Goal: Check status: Check status

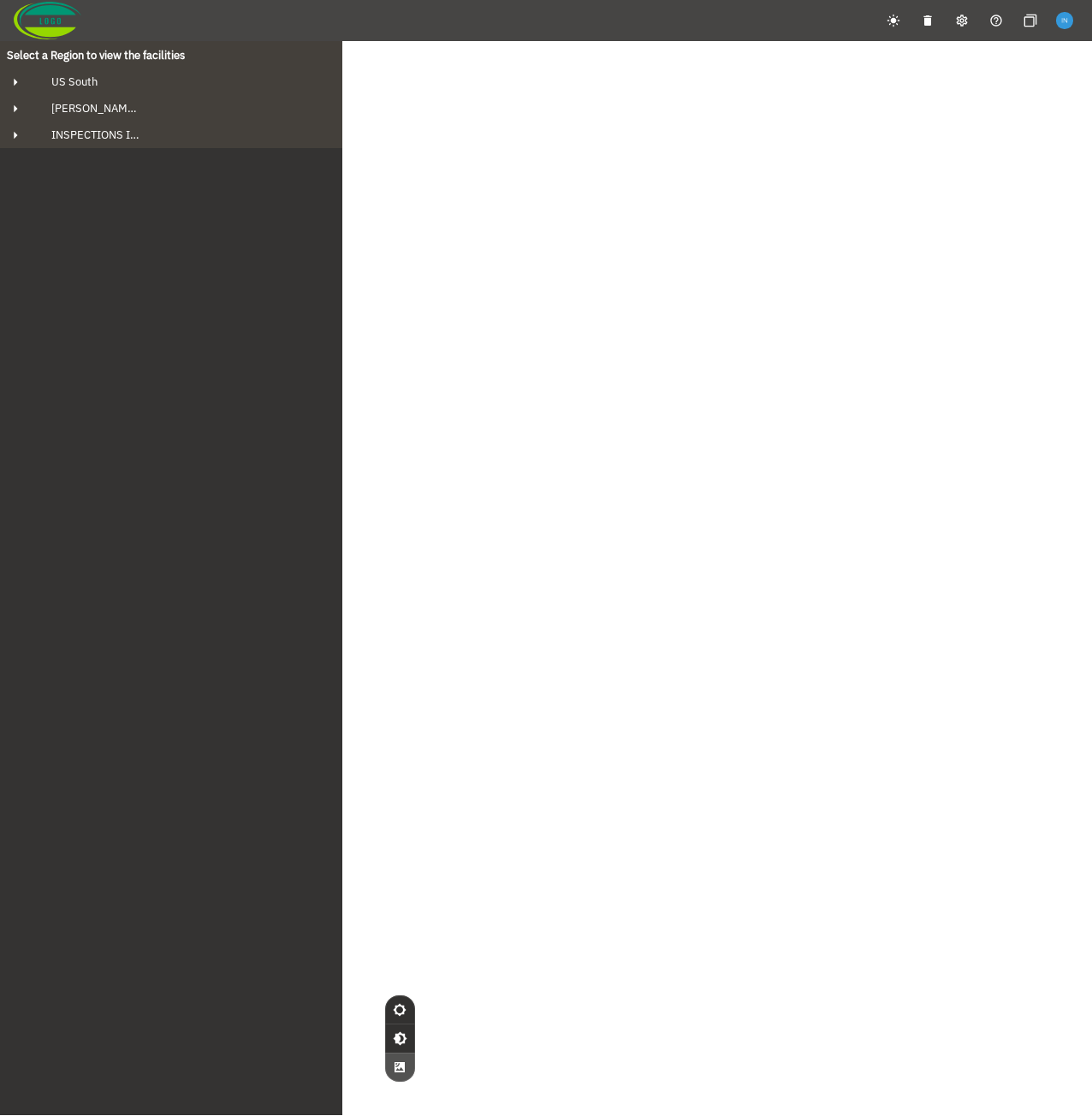
click at [413, 352] on div "© Mapbox © OpenStreetMap Improve this map © Maxar" at bounding box center [546, 599] width 1092 height 1116
click at [108, 77] on div "US South" at bounding box center [186, 81] width 298 height 15
click at [138, 108] on div "[PERSON_NAME] Bluff" at bounding box center [186, 107] width 270 height 15
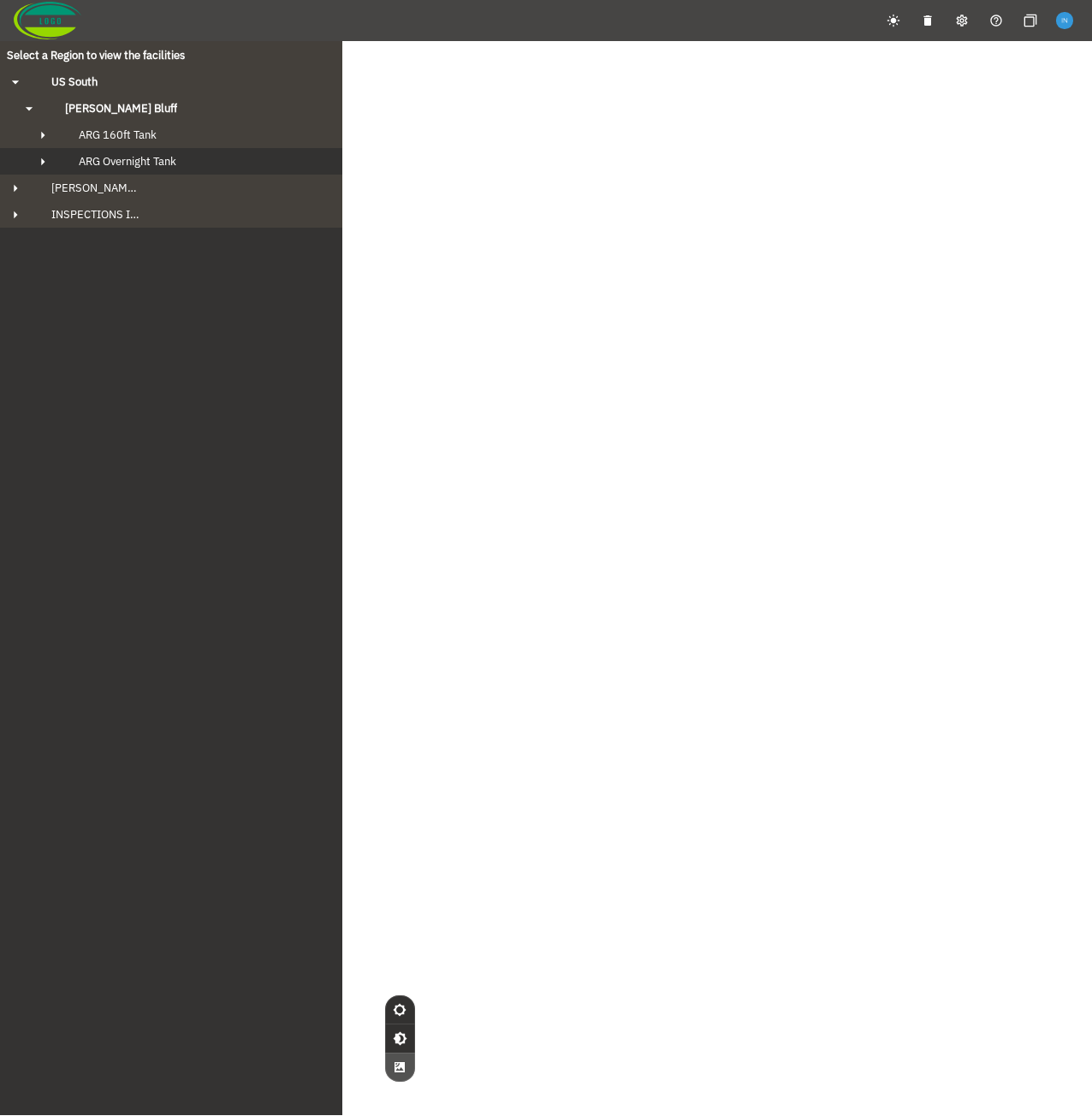
click at [145, 157] on span "ARG Overnight Tank" at bounding box center [128, 161] width 98 height 15
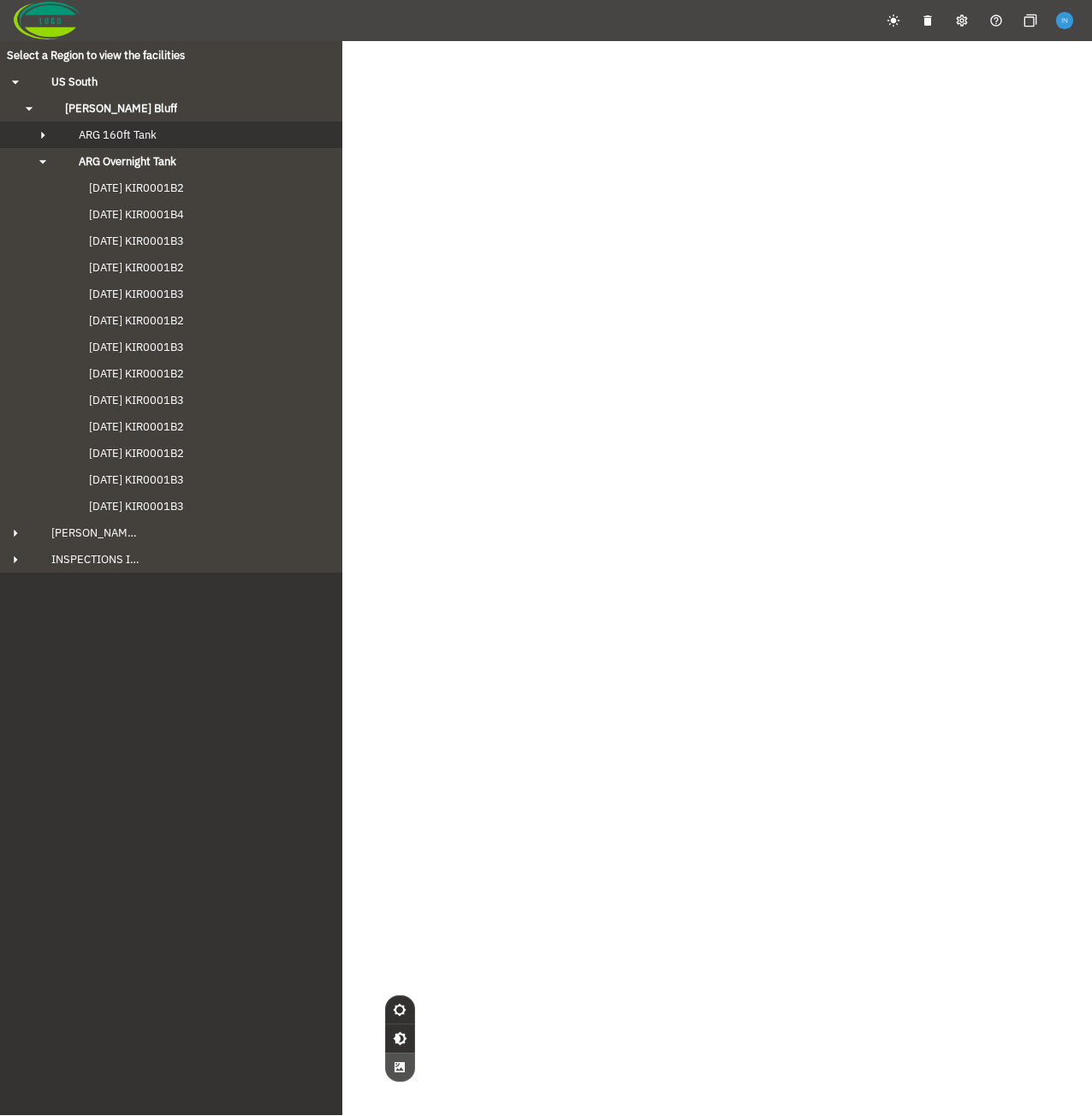
click at [150, 136] on span "ARG 160ft Tank" at bounding box center [118, 135] width 78 height 15
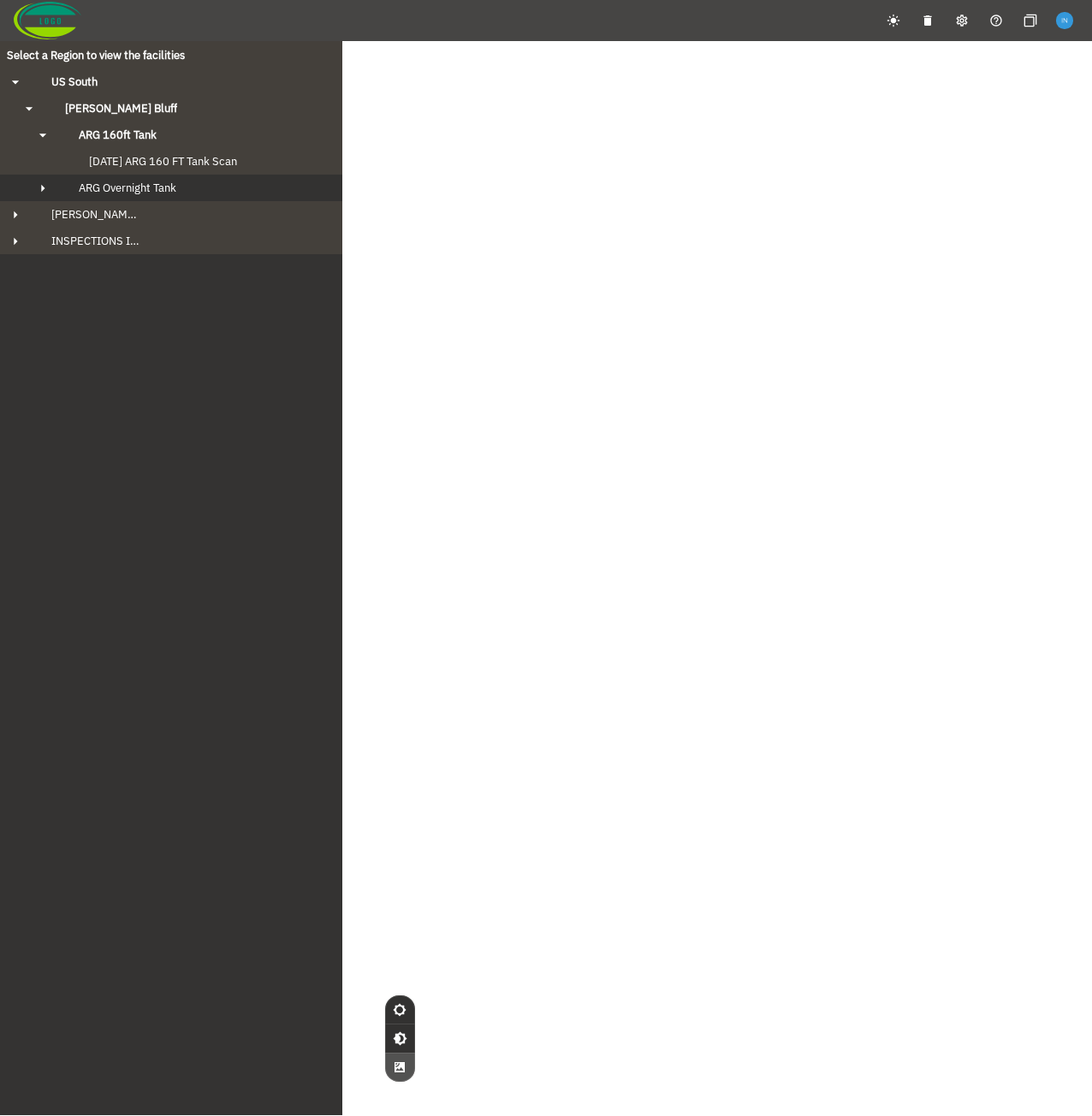
click at [144, 184] on span "ARG Overnight Tank" at bounding box center [128, 187] width 98 height 15
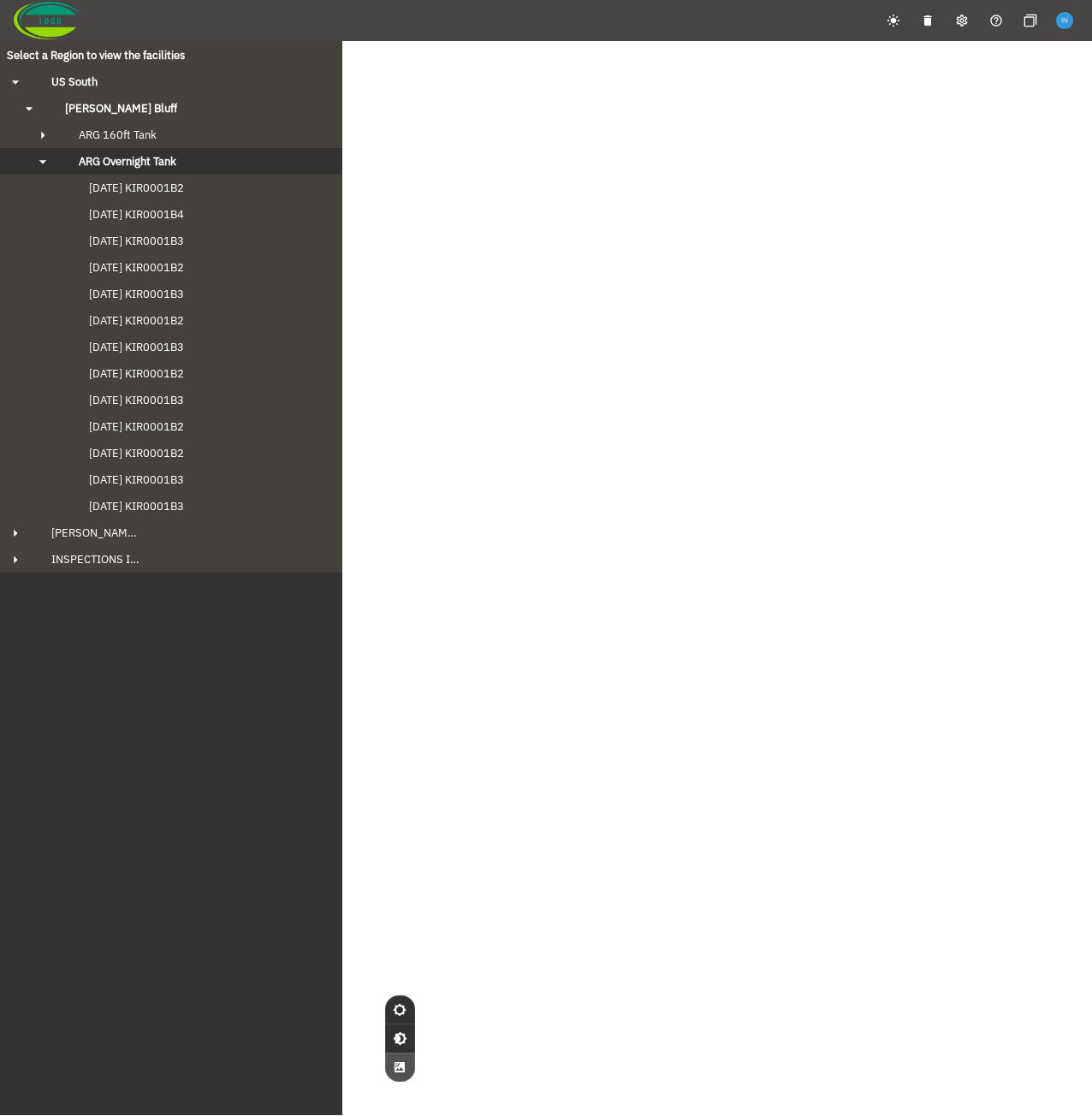
click at [154, 161] on span "ARG Overnight Tank" at bounding box center [128, 161] width 98 height 15
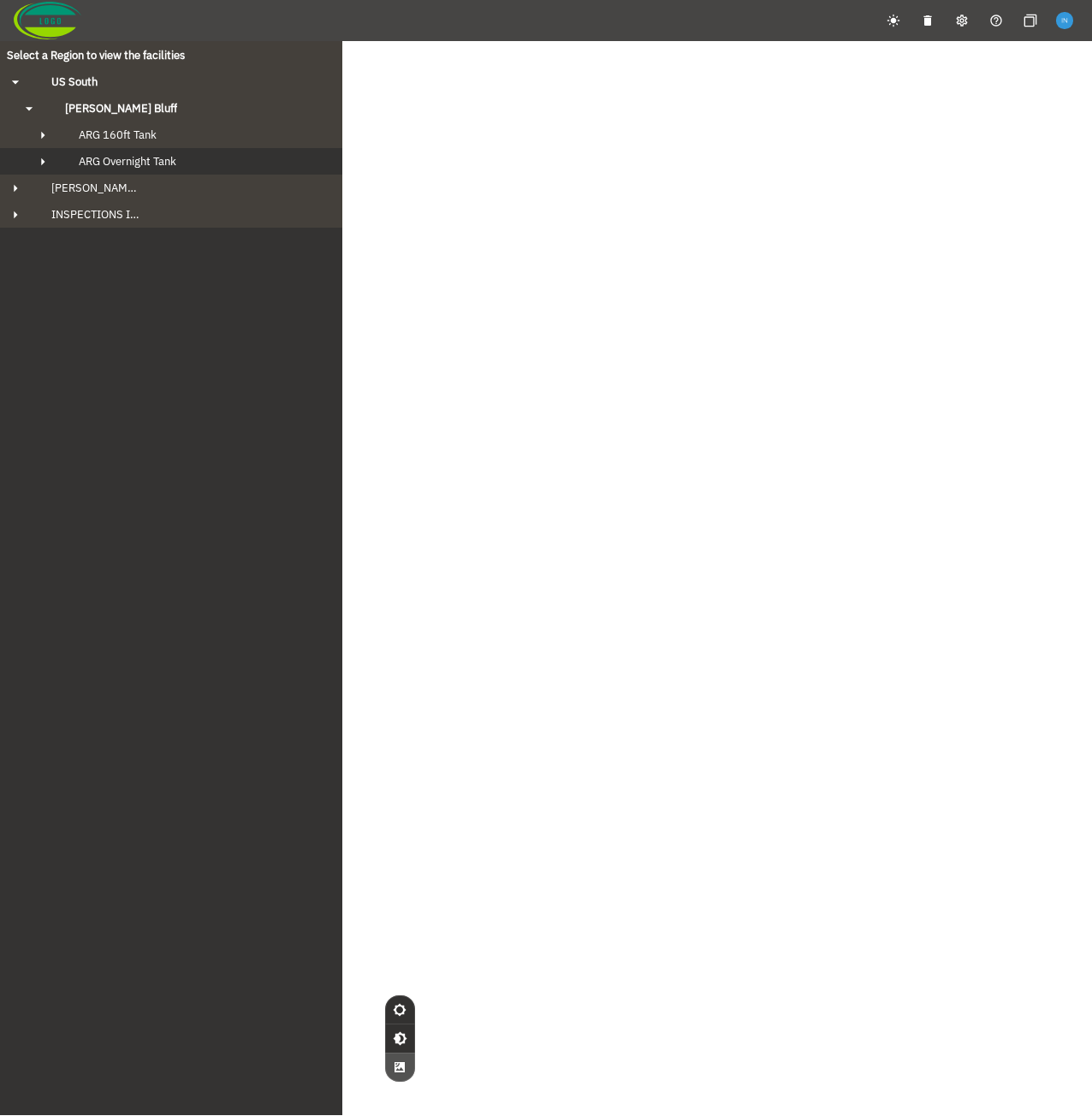
click at [155, 156] on span "ARG Overnight Tank" at bounding box center [128, 161] width 98 height 15
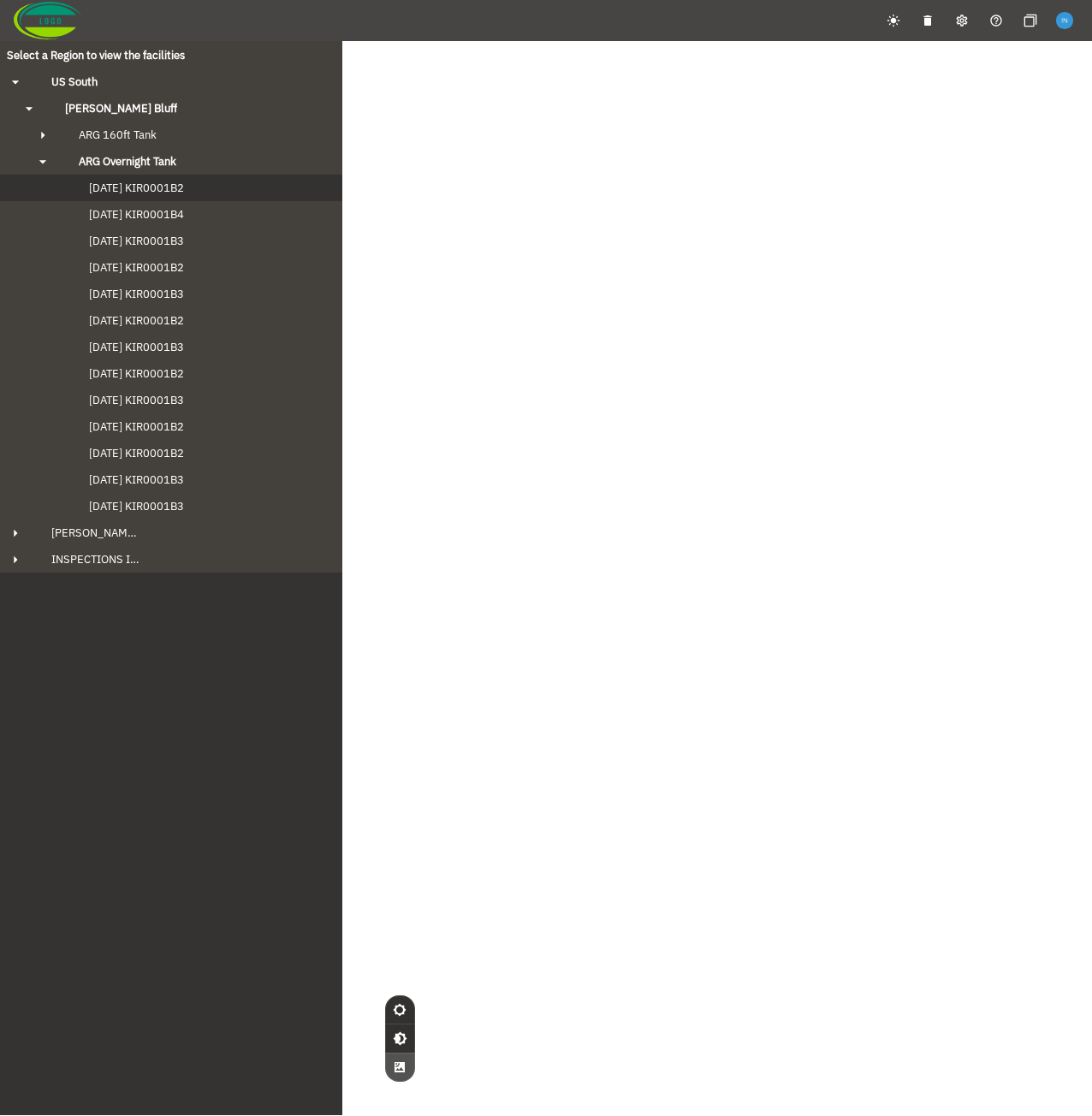
click at [159, 193] on span "[DATE] KIR0001B2" at bounding box center [119, 187] width 129 height 15
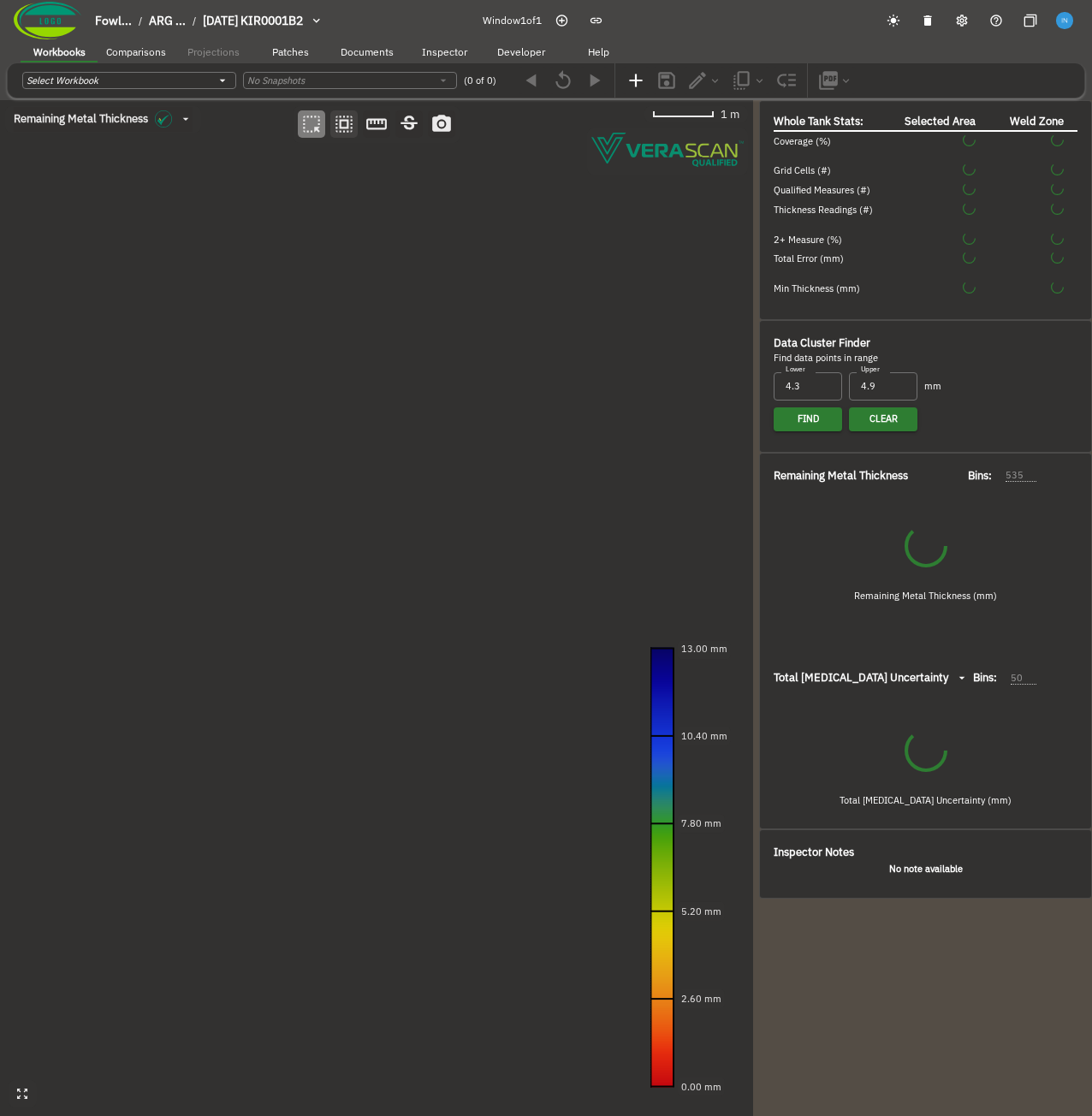
click at [341, 128] on icon "button" at bounding box center [344, 124] width 18 height 18
click at [396, 476] on canvas at bounding box center [377, 608] width 753 height 1016
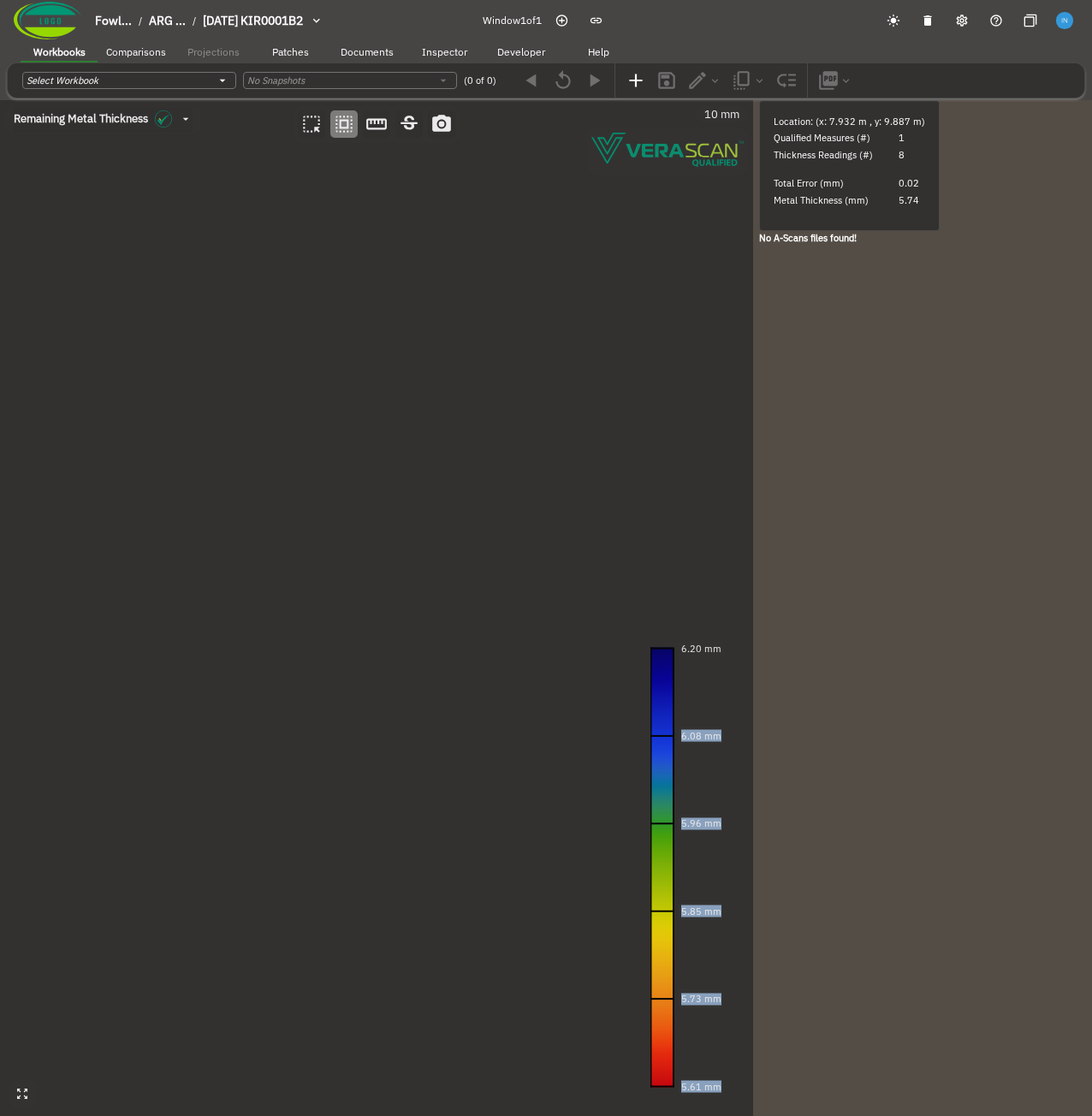
drag, startPoint x: 729, startPoint y: 657, endPoint x: 88, endPoint y: 556, distance: 648.9
click at [89, 556] on div "Remaining Metal Thickness [object Object] 10 mm 6.20 mm 6.08 mm 5.96 mm 5.85 mm…" at bounding box center [377, 608] width 753 height 1016
click at [460, 338] on canvas at bounding box center [377, 608] width 753 height 1016
click at [755, 367] on div at bounding box center [756, 608] width 6 height 1016
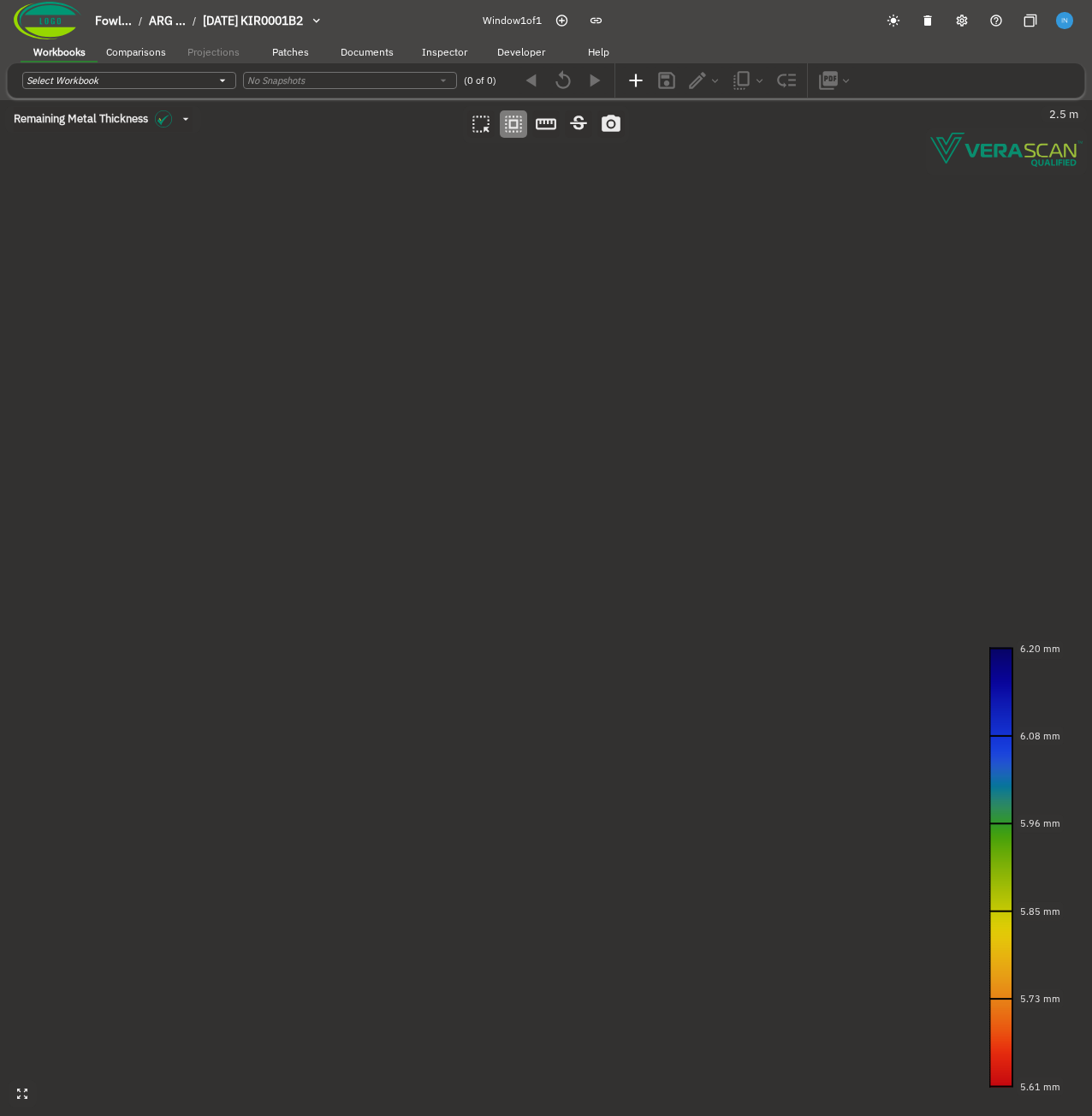
click at [507, 339] on canvas at bounding box center [546, 608] width 1092 height 1016
